Goal: Transaction & Acquisition: Purchase product/service

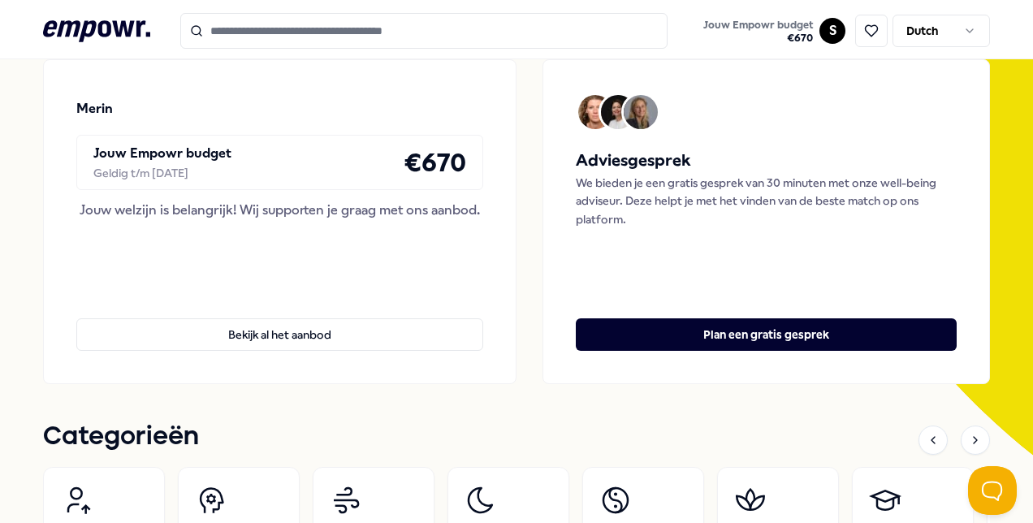
scroll to position [487, 0]
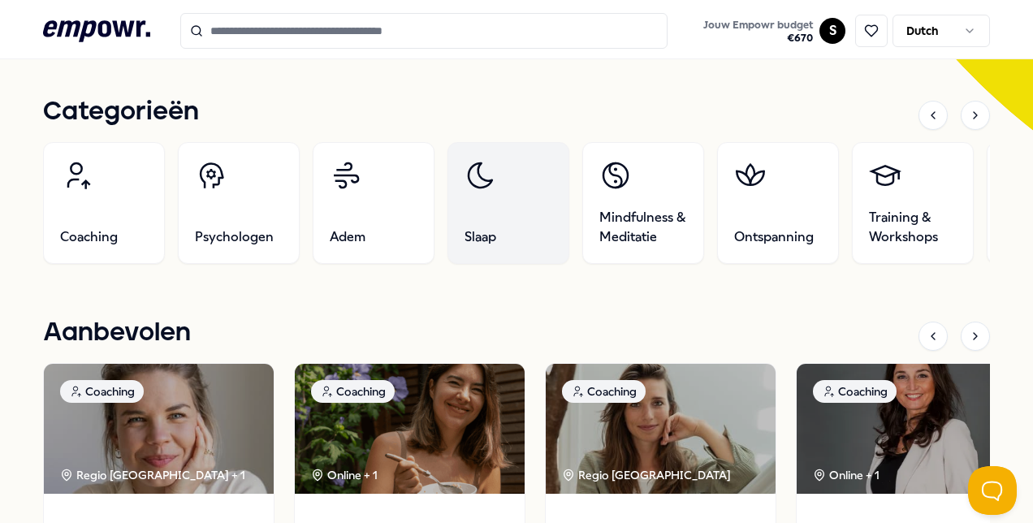
click at [517, 224] on link "Slaap" at bounding box center [509, 203] width 122 height 122
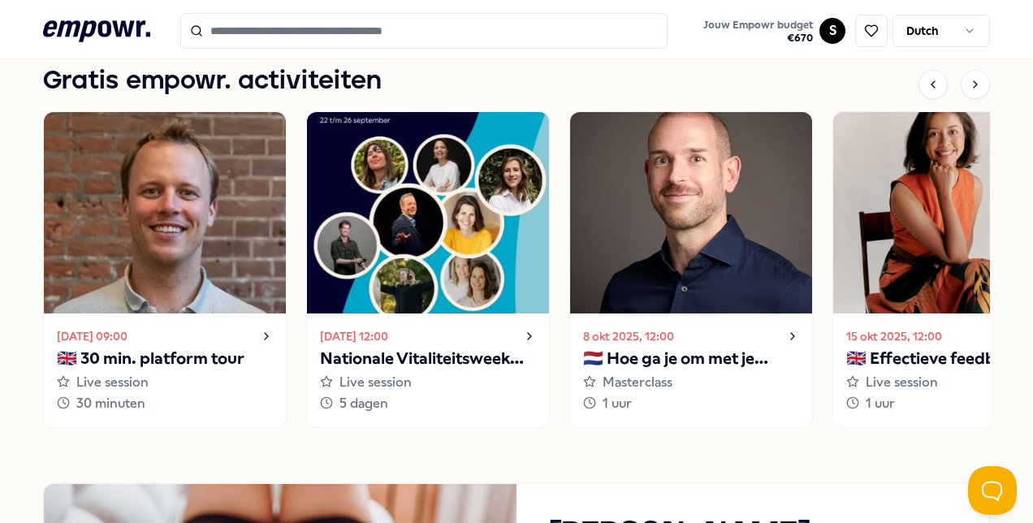
scroll to position [1137, 0]
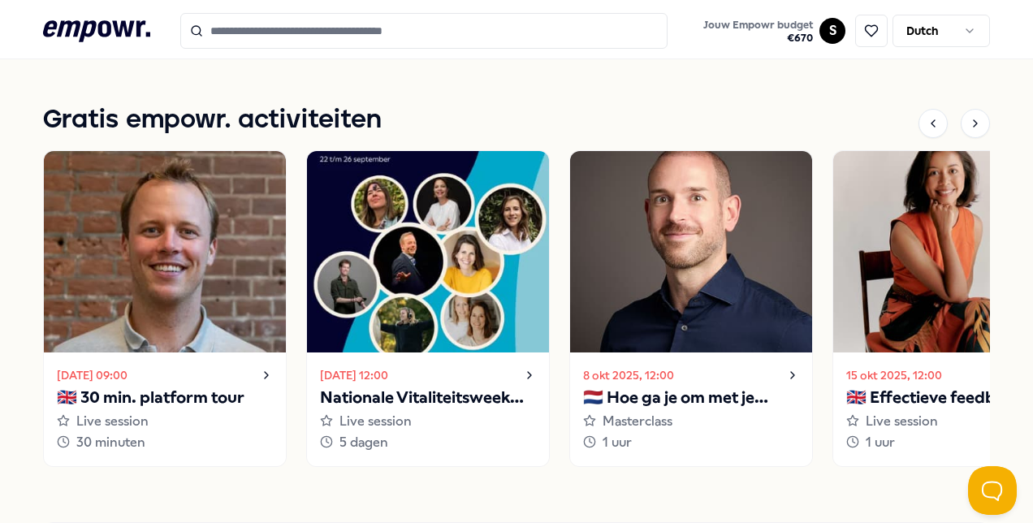
click at [383, 39] on input "Search for products, categories or subcategories" at bounding box center [423, 31] width 487 height 36
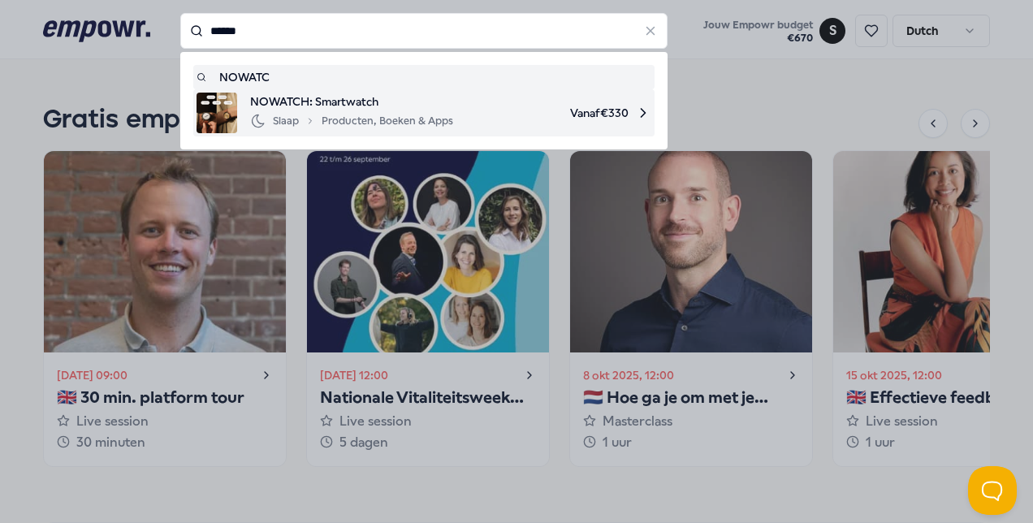
click at [302, 106] on span "NOWATCH: Smartwatch" at bounding box center [351, 102] width 203 height 18
type input "******"
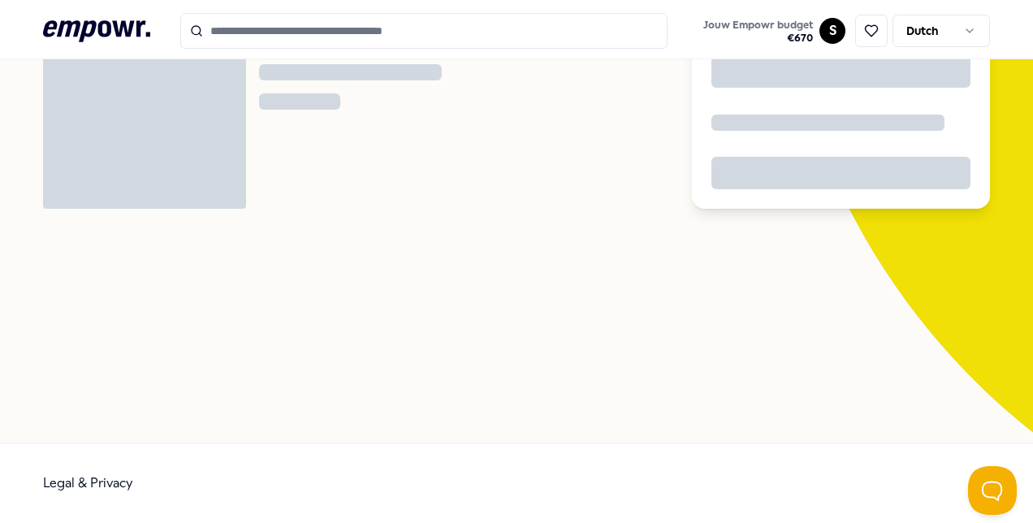
scroll to position [105, 0]
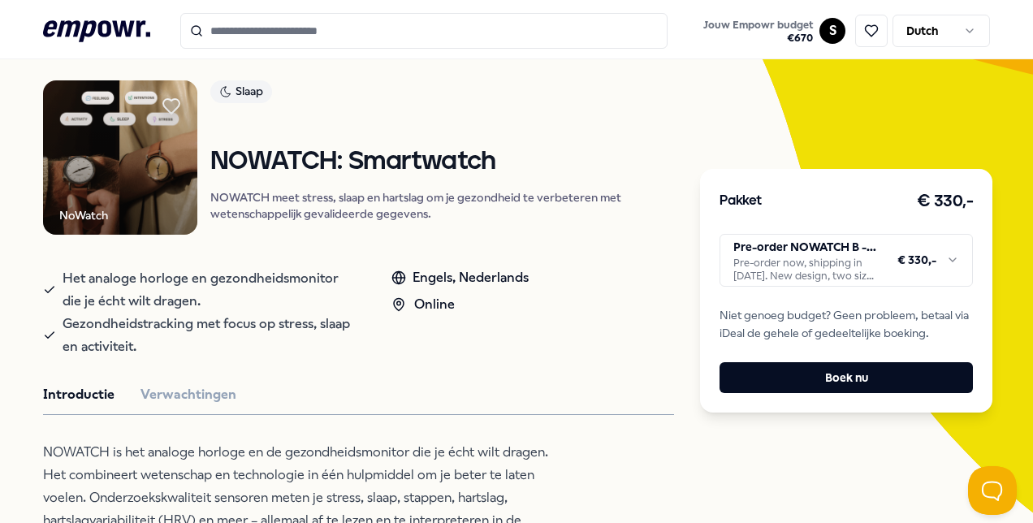
click at [772, 271] on html ".empowr-logo_svg__cls-1{fill:#03032f} Jouw Empowr budget € 670 S Dutch Alle cat…" at bounding box center [516, 261] width 1033 height 523
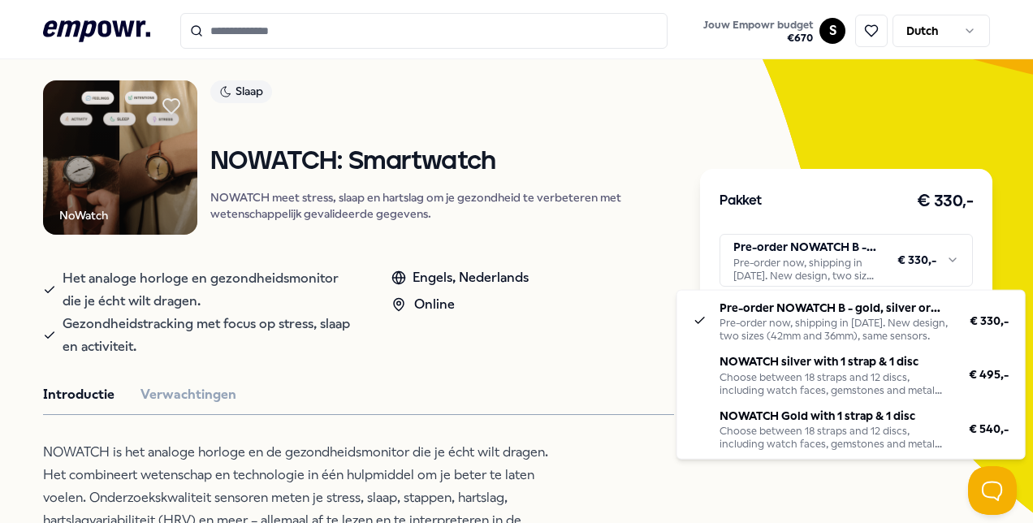
click at [775, 265] on html ".empowr-logo_svg__cls-1{fill:#03032f} Jouw Empowr budget € 670 S Dutch Alle cat…" at bounding box center [516, 261] width 1033 height 523
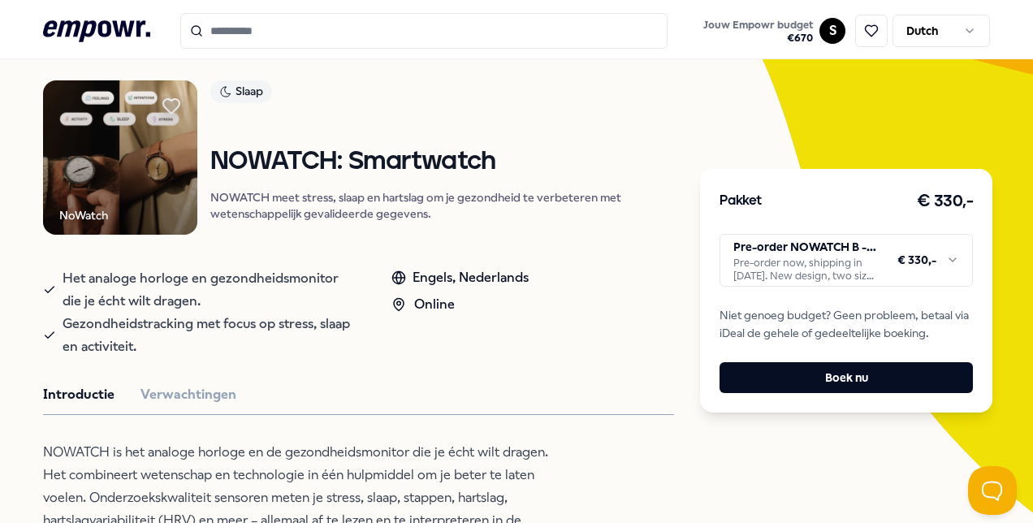
click at [775, 265] on html ".empowr-logo_svg__cls-1{fill:#03032f} Jouw Empowr budget € 670 S Dutch Alle cat…" at bounding box center [516, 261] width 1033 height 523
click at [799, 288] on div "Pakket € 330,- Pre-order NOWATCH B - gold, silver or matte black Pre-order now,…" at bounding box center [846, 291] width 292 height 244
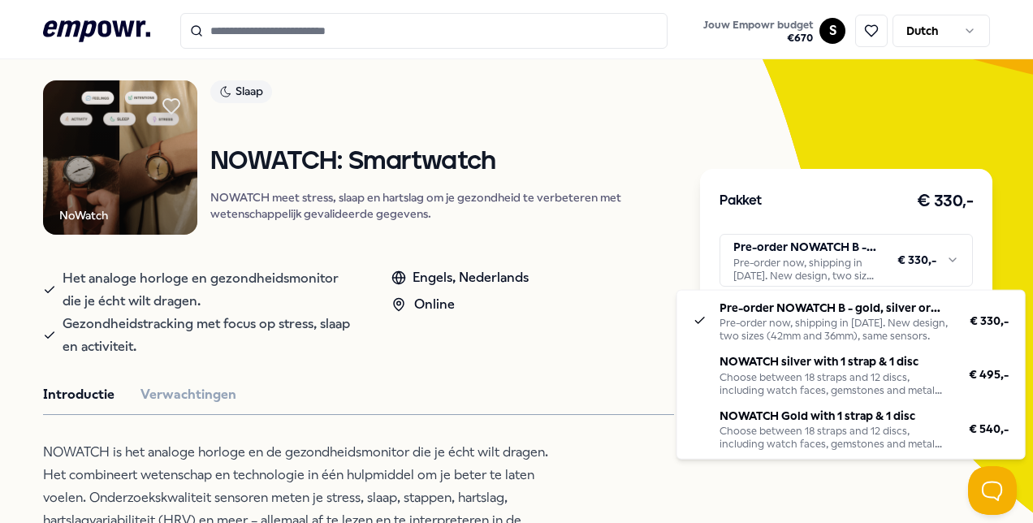
click at [798, 273] on html ".empowr-logo_svg__cls-1{fill:#03032f} Jouw Empowr budget € 670 S Dutch Alle cat…" at bounding box center [516, 261] width 1033 height 523
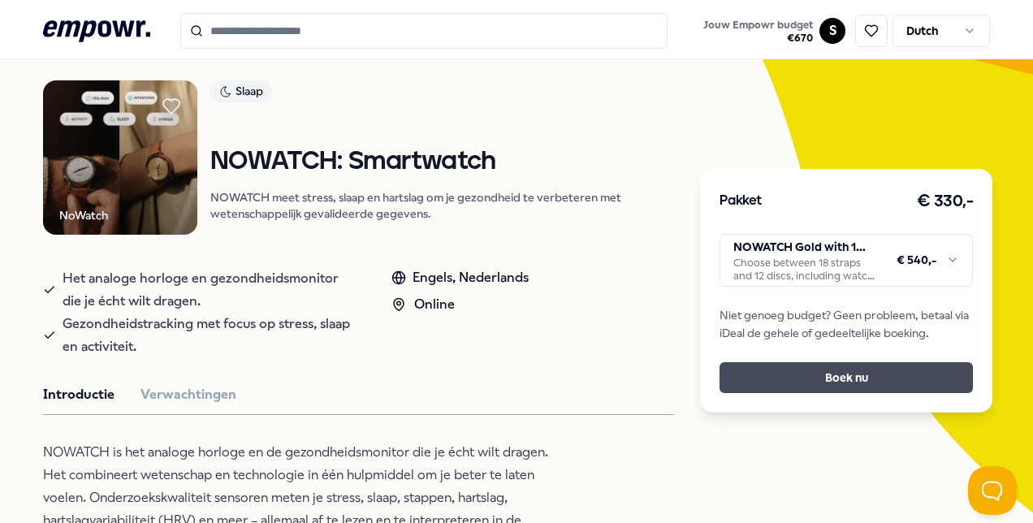
click at [801, 373] on button "Boek nu" at bounding box center [846, 377] width 253 height 31
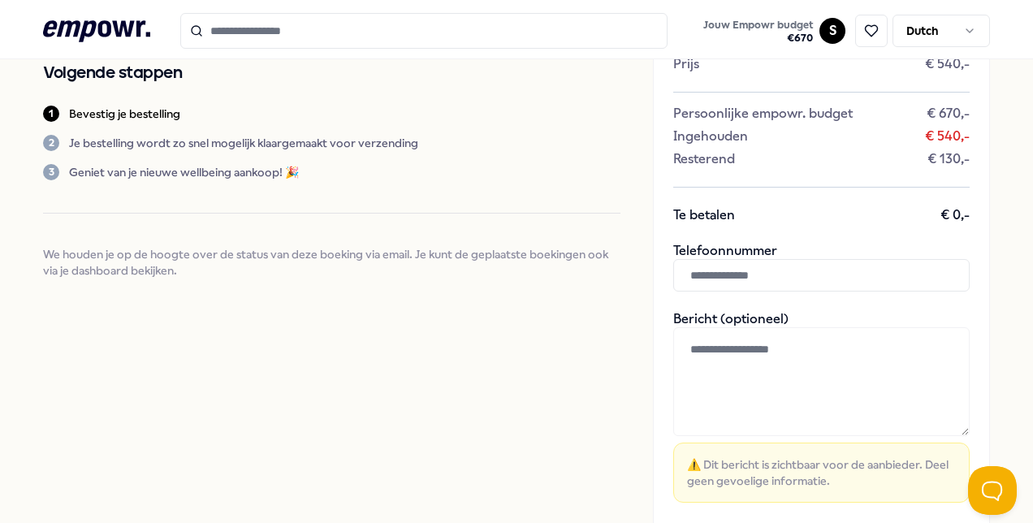
scroll to position [244, 0]
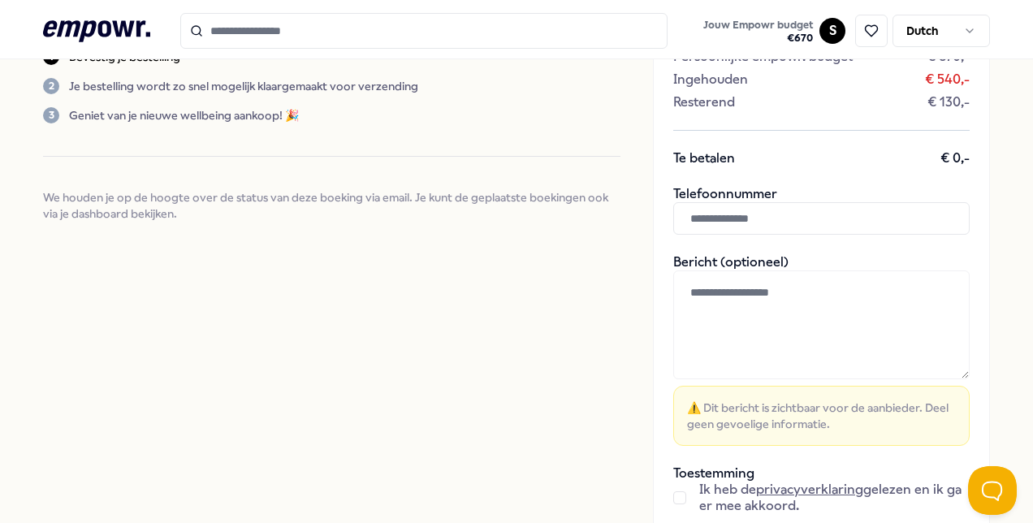
click at [695, 223] on input "text" at bounding box center [821, 218] width 296 height 32
type input "**********"
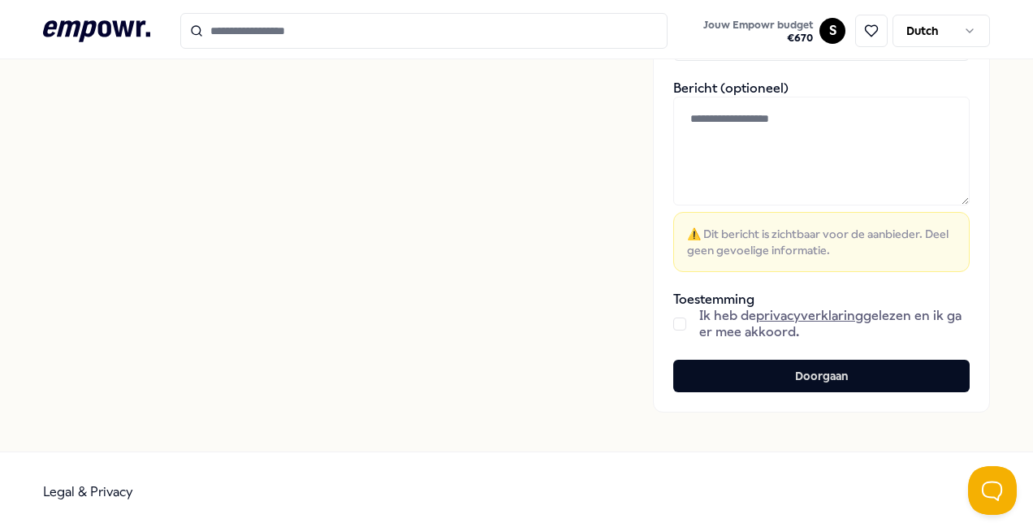
scroll to position [424, 0]
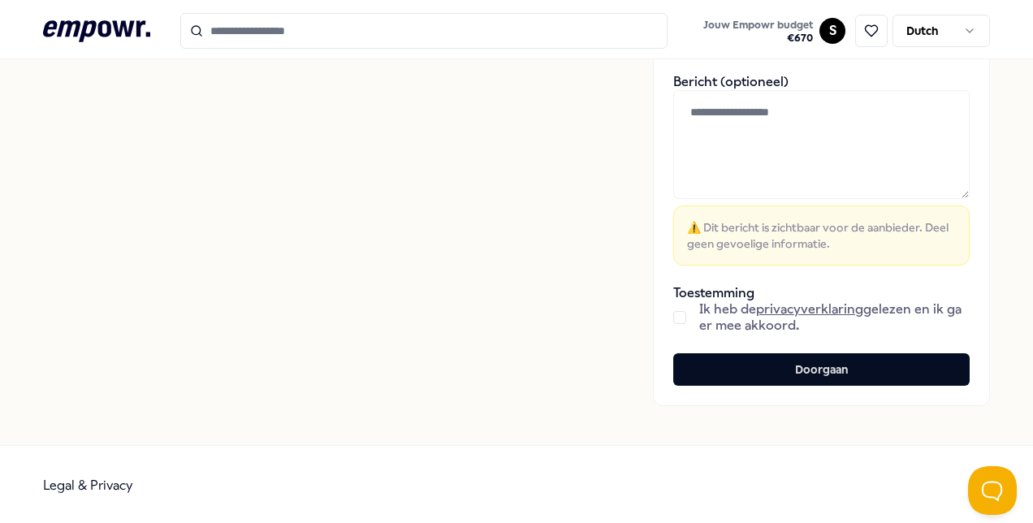
click at [682, 321] on div "Ik heb de privacyverklaring gelezen en ik ga er mee akkoord." at bounding box center [821, 317] width 296 height 32
click at [673, 311] on button "button" at bounding box center [679, 317] width 13 height 13
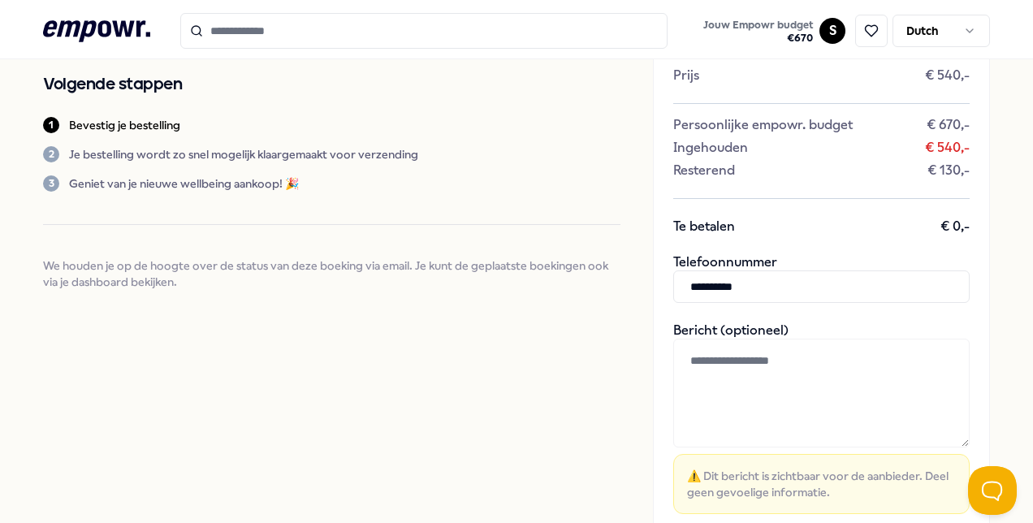
scroll to position [406, 0]
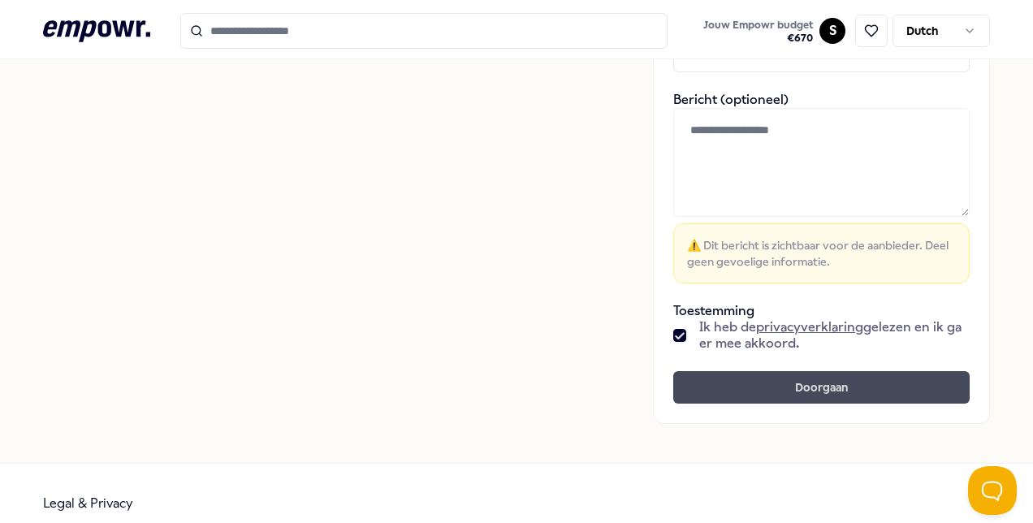
click at [712, 396] on button "Doorgaan" at bounding box center [821, 387] width 296 height 32
